Goal: Task Accomplishment & Management: Manage account settings

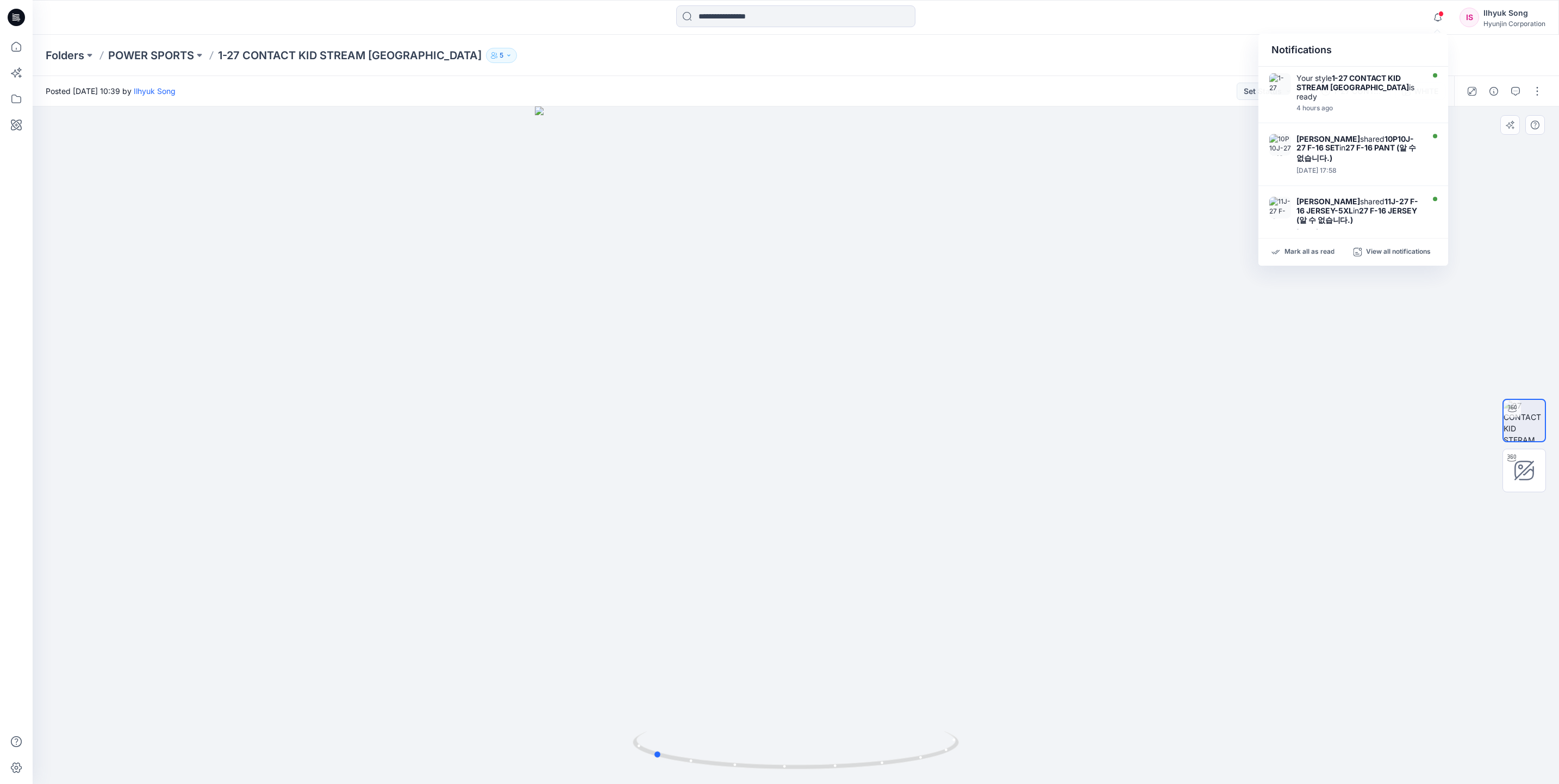
click at [1177, 325] on div at bounding box center [796, 445] width 1526 height 678
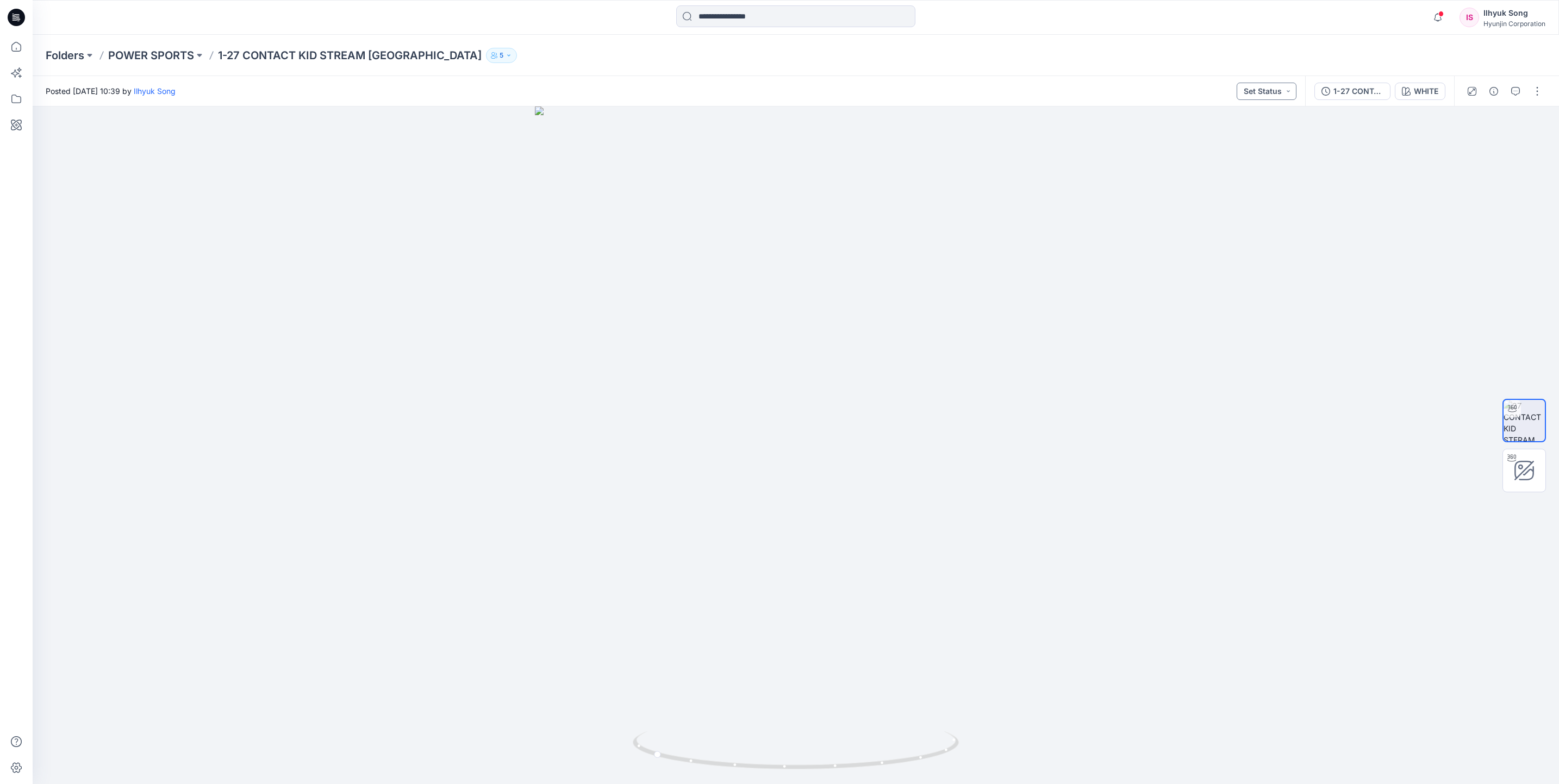
click at [1269, 98] on button "Set Status" at bounding box center [1266, 91] width 60 height 18
click at [1244, 162] on p "Approved" at bounding box center [1235, 165] width 36 height 14
click at [10, 46] on icon at bounding box center [16, 47] width 24 height 24
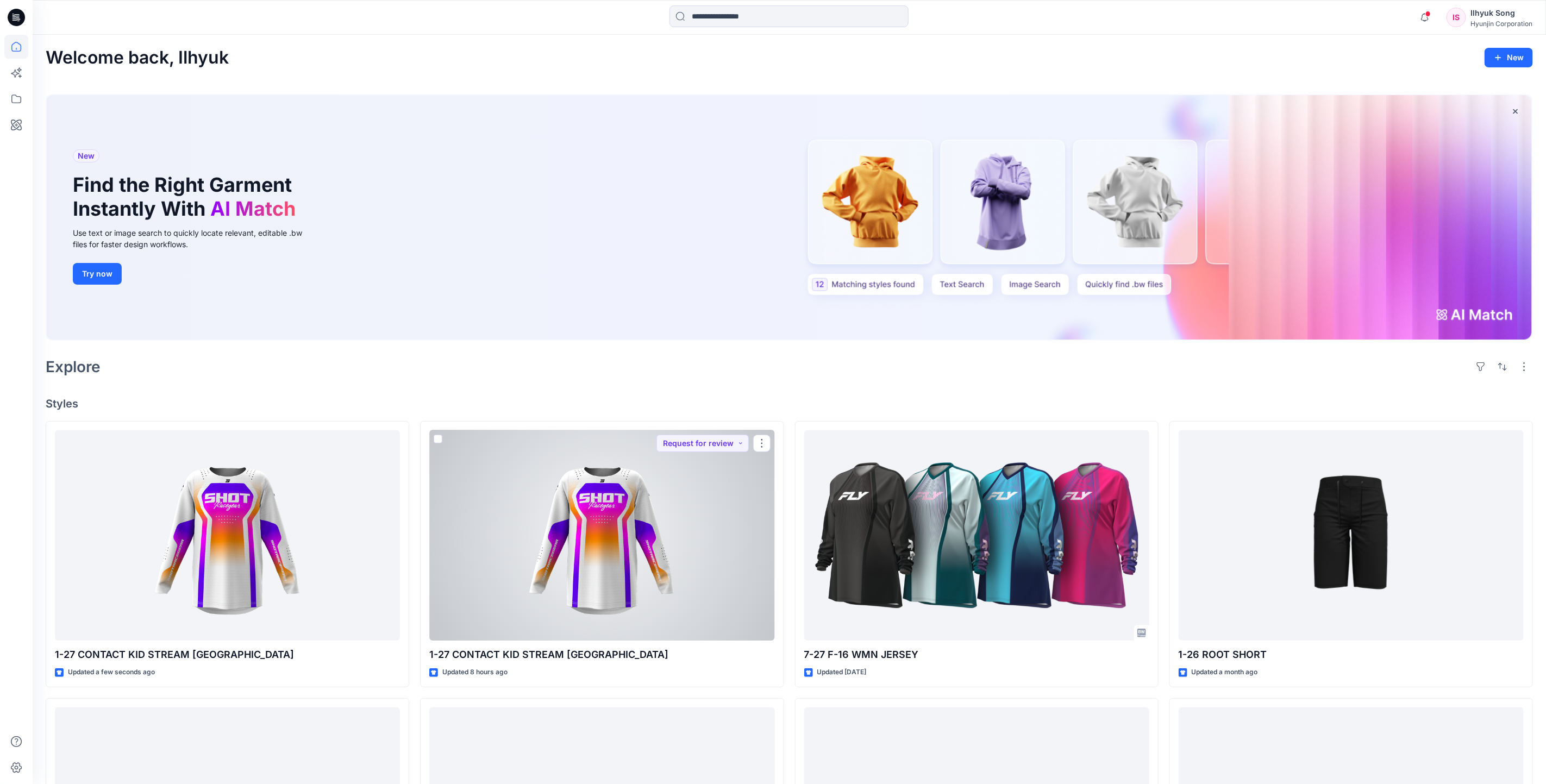
click at [625, 585] on div at bounding box center [602, 535] width 345 height 211
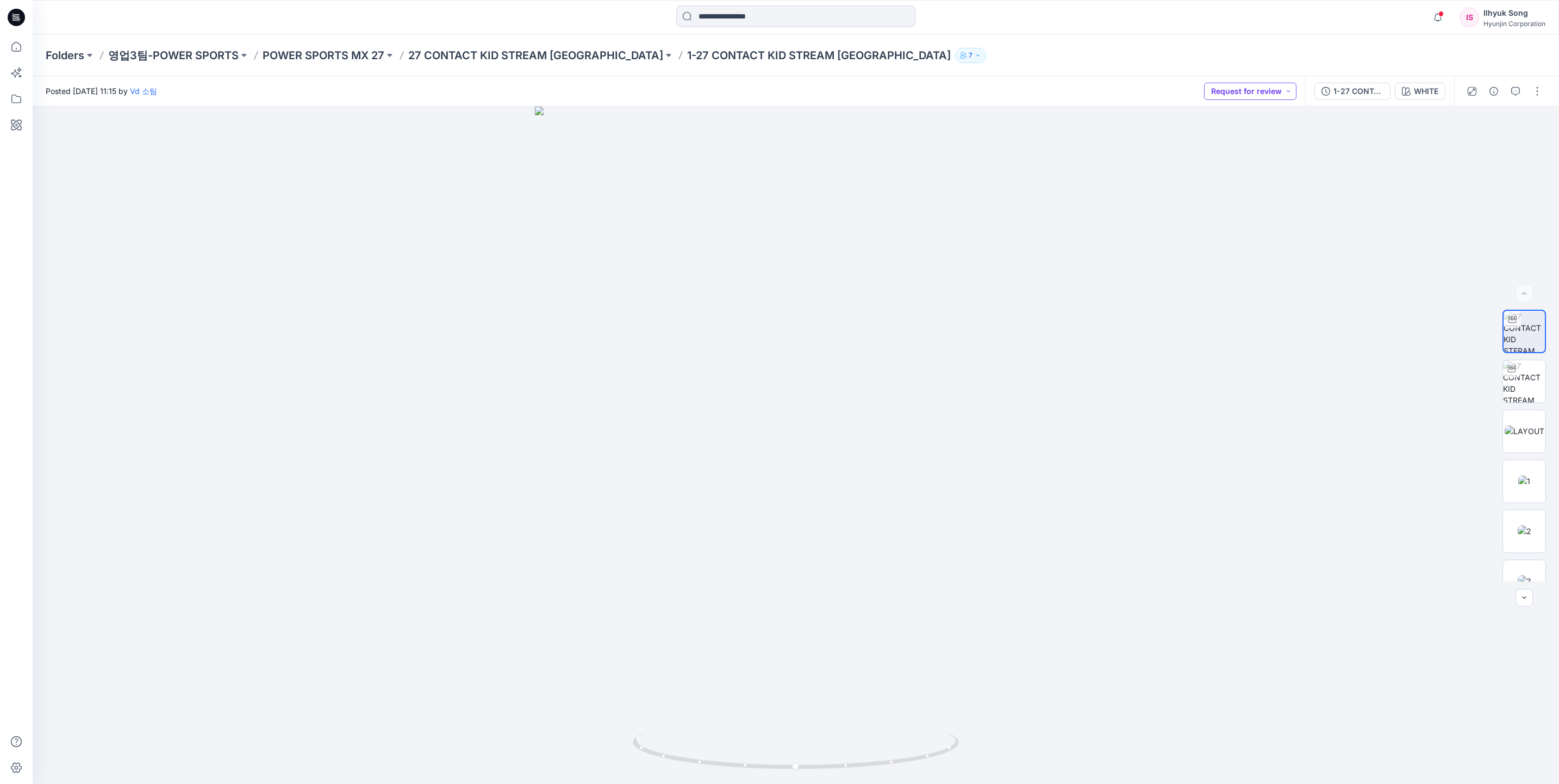
click at [1278, 90] on button "Request for review" at bounding box center [1250, 91] width 93 height 18
click at [1233, 158] on p "Approved" at bounding box center [1235, 165] width 36 height 14
click at [1172, 222] on div at bounding box center [796, 445] width 1526 height 678
